Goal: Check status: Check status

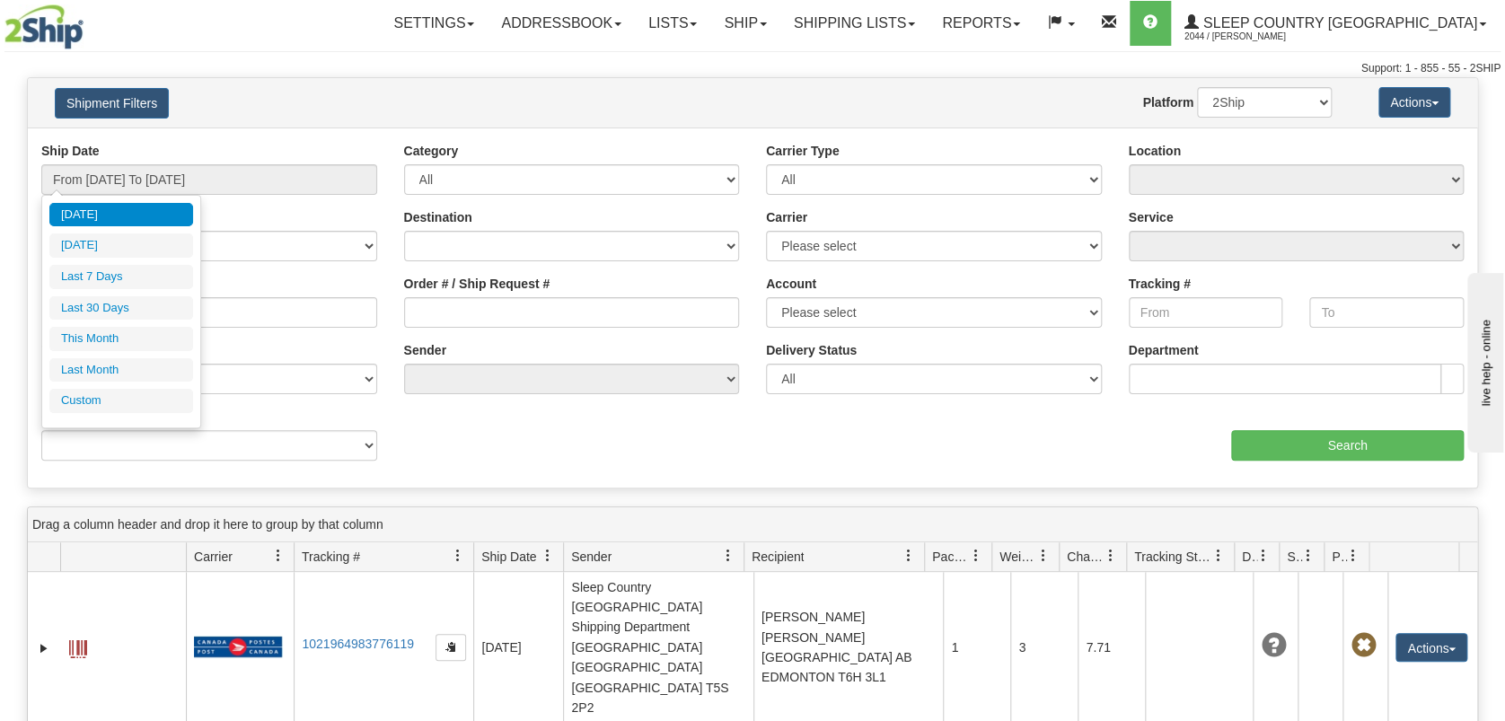
click at [159, 300] on li "Last 30 Days" at bounding box center [121, 308] width 144 height 24
type input "From [DATE] To [DATE]"
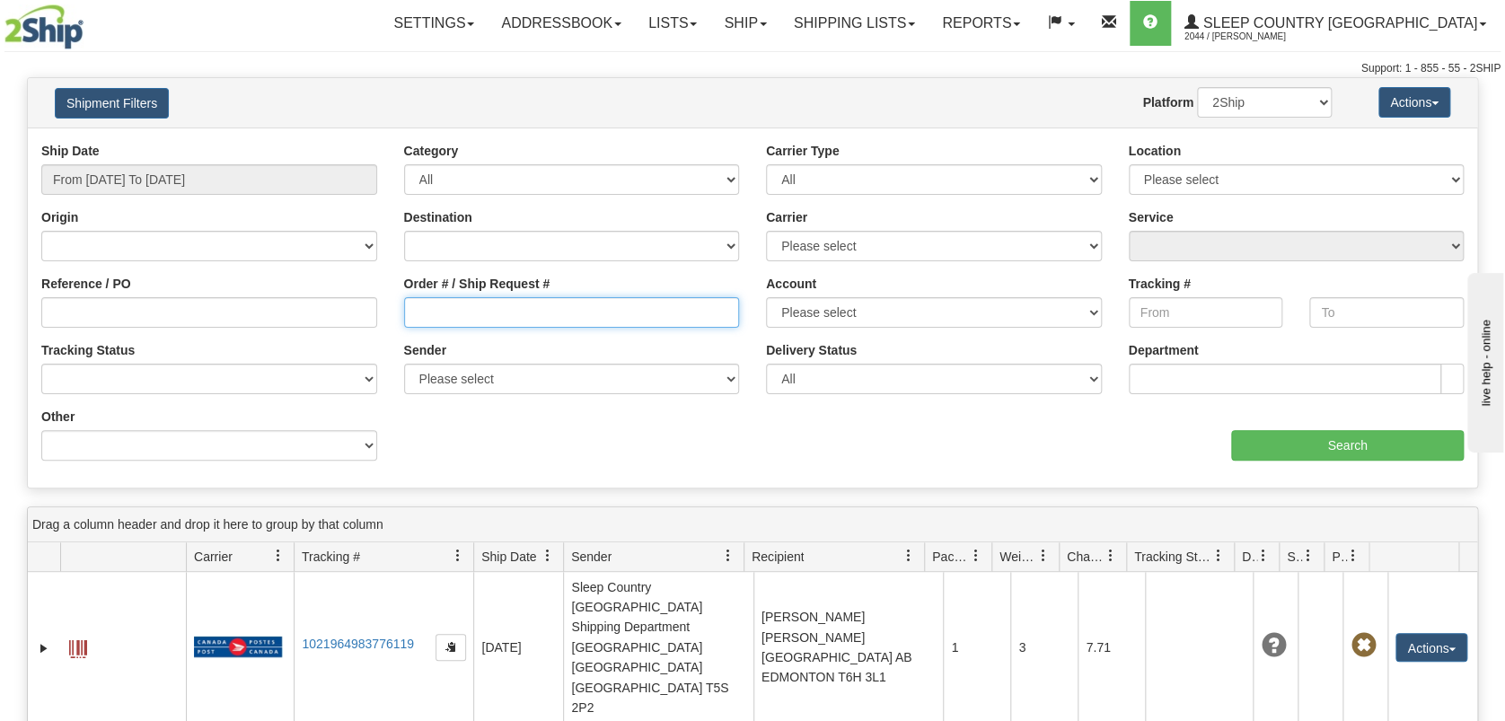
click at [467, 302] on input "Order # / Ship Request #" at bounding box center [572, 312] width 336 height 31
paste input "1054952"
type input "1054952"
click at [1388, 460] on div "Ship Date From [DATE] To [DATE] Category All Inbound Outbound Carrier Type All …" at bounding box center [753, 308] width 1450 height 332
click at [1306, 459] on div "Ship Date From [DATE] To [DATE] Category All Inbound Outbound Carrier Type All …" at bounding box center [753, 308] width 1450 height 332
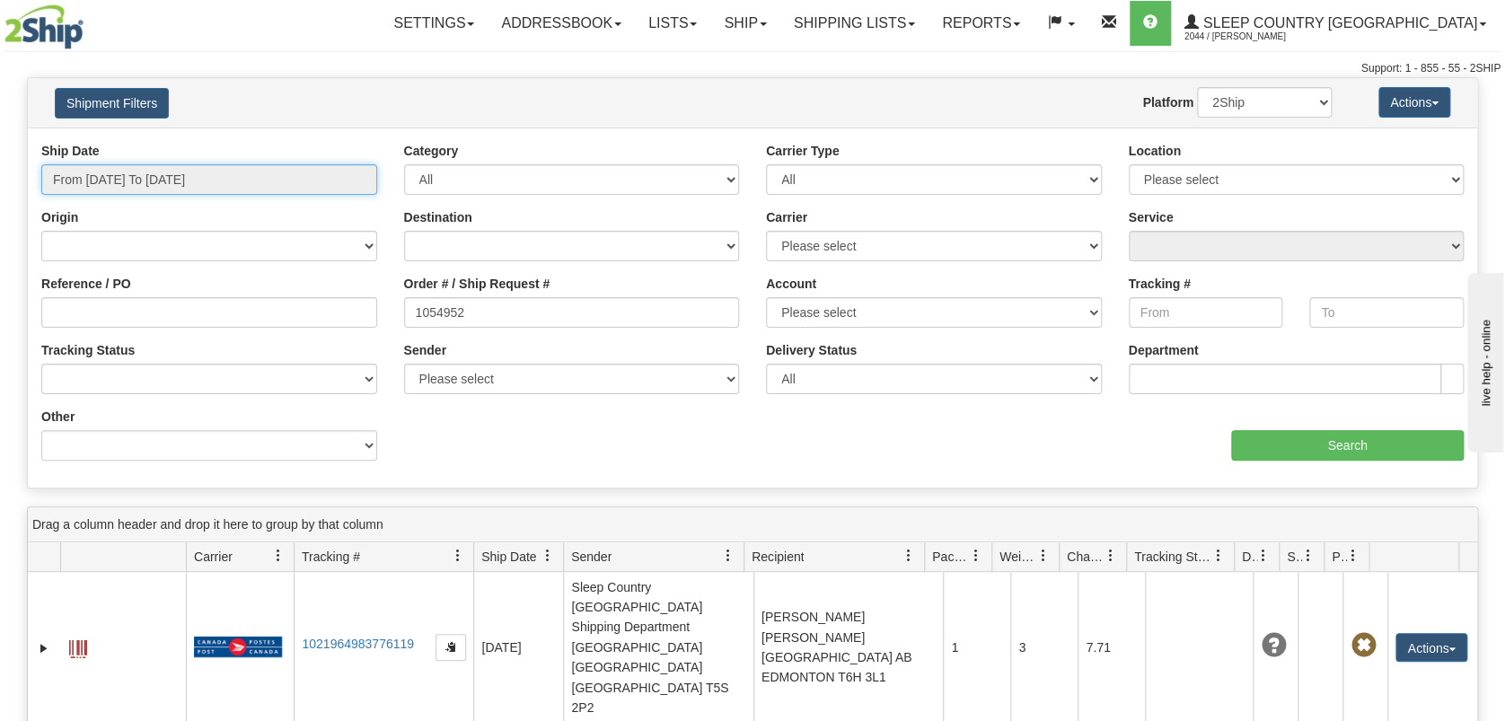
click at [157, 173] on input "From [DATE] To [DATE]" at bounding box center [209, 179] width 336 height 31
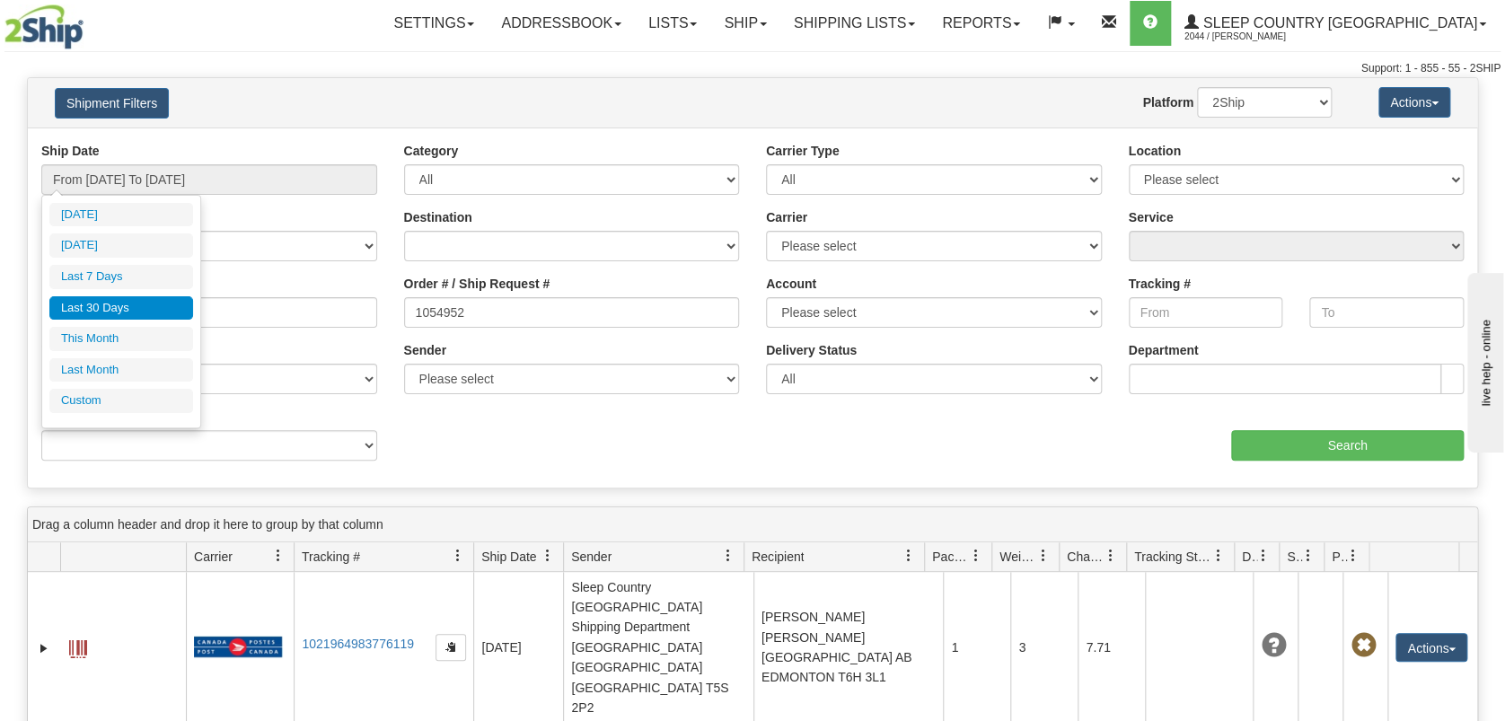
click at [143, 301] on li "Last 30 Days" at bounding box center [121, 308] width 144 height 24
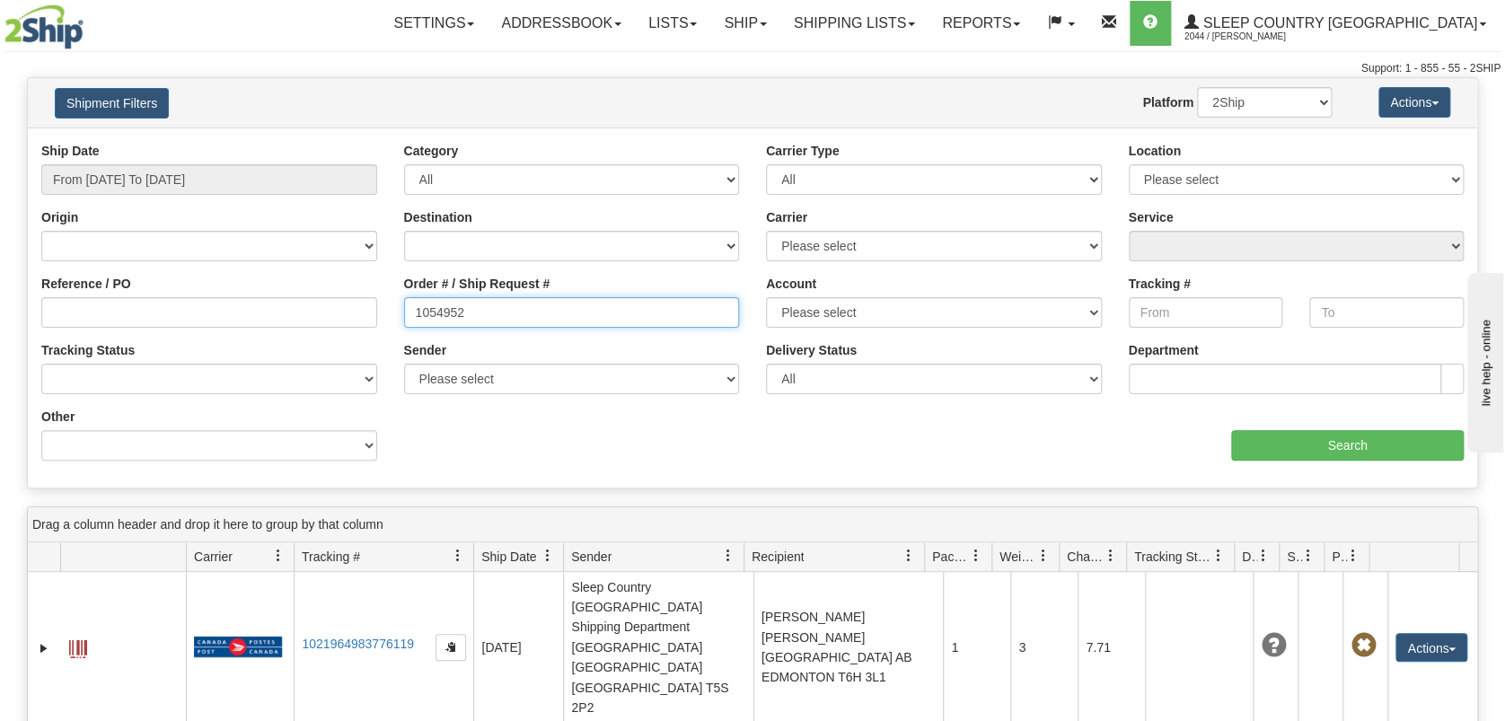
click at [549, 308] on input "1054952" at bounding box center [572, 312] width 336 height 31
click at [1377, 445] on input "Search" at bounding box center [1347, 445] width 233 height 31
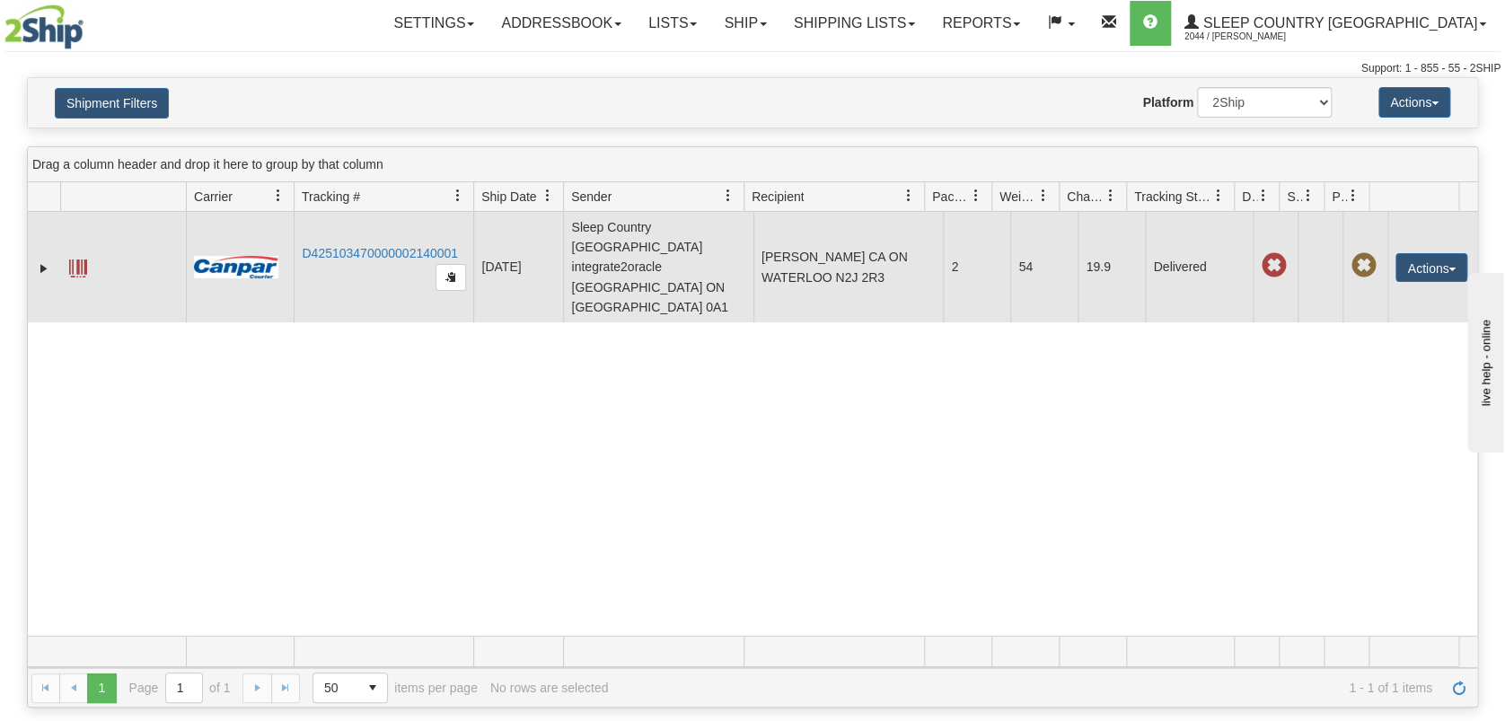
drag, startPoint x: 345, startPoint y: 221, endPoint x: 420, endPoint y: 243, distance: 78.7
click at [347, 221] on td "D425103470000002140001" at bounding box center [384, 267] width 180 height 110
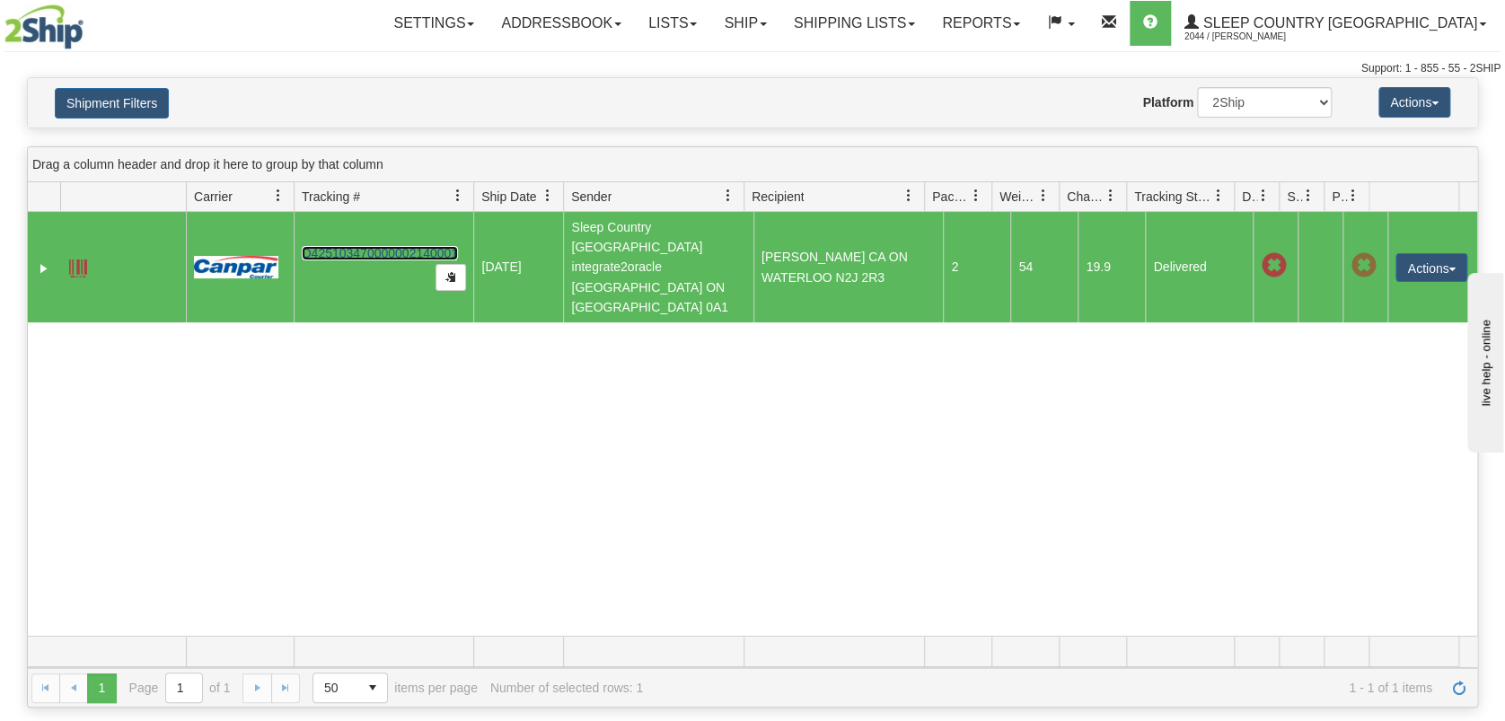
click at [385, 246] on link "D425103470000002140001" at bounding box center [380, 253] width 156 height 14
